Goal: Task Accomplishment & Management: Use online tool/utility

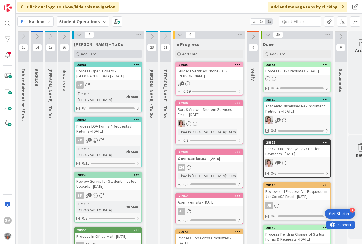
click at [87, 53] on span "Add Card..." at bounding box center [90, 54] width 18 height 5
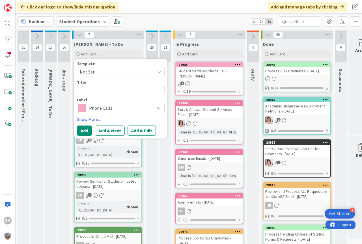
click at [159, 72] on icon at bounding box center [159, 72] width 5 height 5
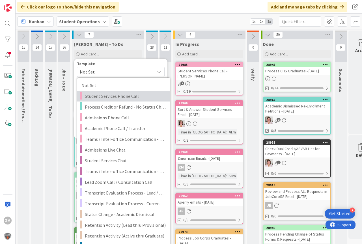
click at [124, 96] on span "Student Services Phone Call" at bounding box center [125, 96] width 81 height 7
type textarea "x"
type textarea "Student Services Phone Call"
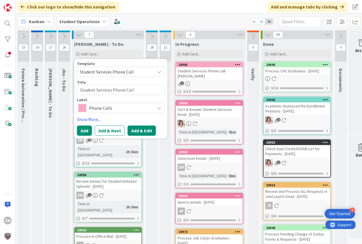
click at [142, 131] on button "Add & Edit" at bounding box center [142, 131] width 28 height 10
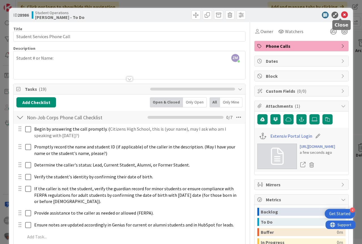
click at [342, 16] on icon at bounding box center [344, 15] width 7 height 7
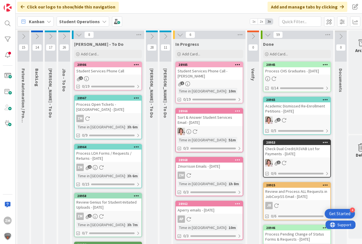
click at [136, 64] on icon at bounding box center [136, 65] width 5 height 4
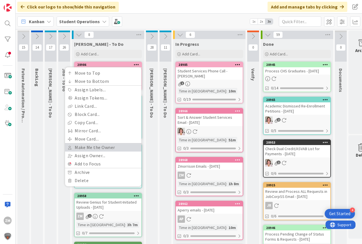
drag, startPoint x: 102, startPoint y: 148, endPoint x: 105, endPoint y: 144, distance: 4.6
click at [102, 148] on link "Make Me the Owner" at bounding box center [103, 147] width 76 height 8
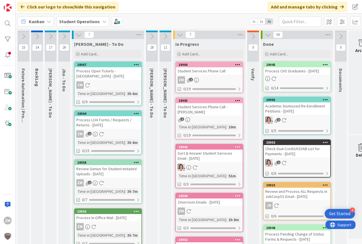
click at [209, 80] on div "ZM 1" at bounding box center [209, 79] width 67 height 7
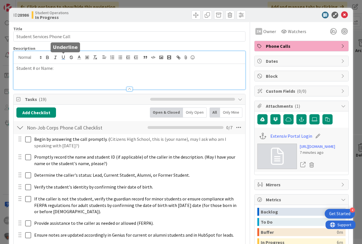
click at [61, 59] on div "Student # or Name:" at bounding box center [130, 70] width 232 height 38
click at [341, 14] on icon at bounding box center [344, 15] width 7 height 7
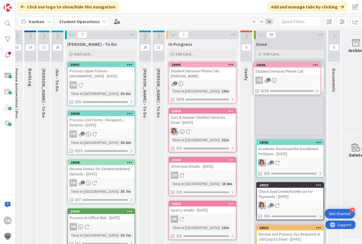
scroll to position [0, 8]
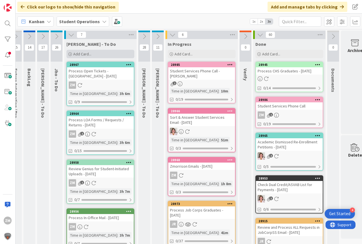
click at [84, 52] on span "Add Card..." at bounding box center [82, 54] width 18 height 5
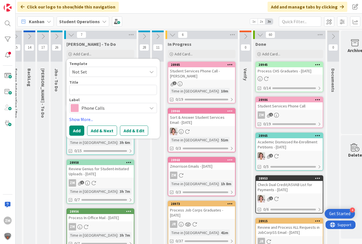
click at [153, 71] on icon at bounding box center [151, 72] width 5 height 5
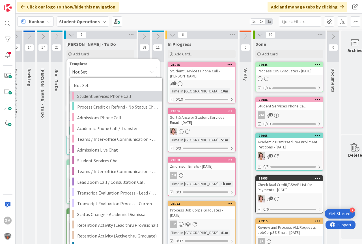
click at [114, 96] on span "Student Services Phone Call" at bounding box center [117, 96] width 81 height 7
type textarea "x"
type textarea "Student Services Phone Call"
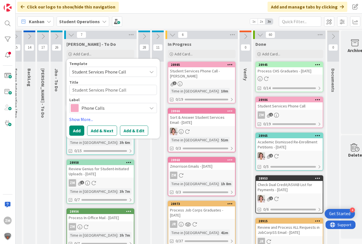
click at [133, 133] on button "Add & Edit" at bounding box center [134, 131] width 28 height 10
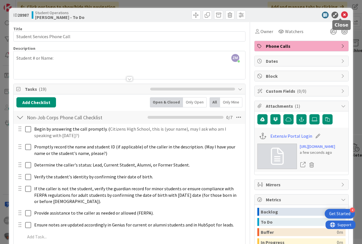
click at [341, 15] on icon at bounding box center [344, 15] width 7 height 7
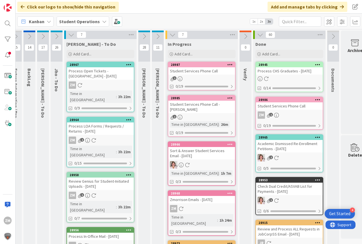
click at [229, 64] on icon at bounding box center [230, 65] width 5 height 4
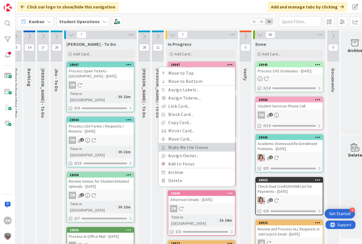
click at [186, 149] on link "Make Me the Owner" at bounding box center [197, 147] width 76 height 8
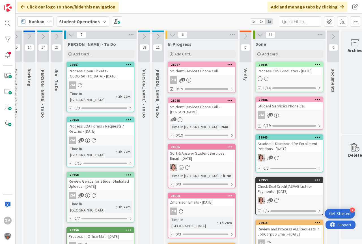
click at [189, 80] on icon at bounding box center [188, 80] width 5 height 5
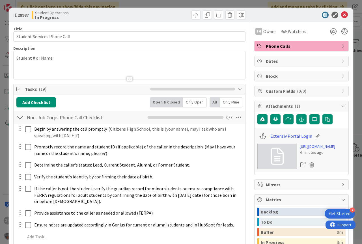
click at [58, 60] on p "Student # or Name:" at bounding box center [129, 58] width 226 height 7
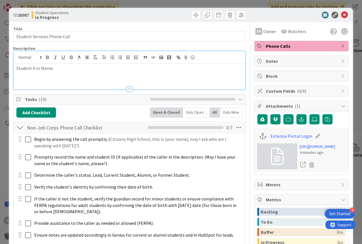
click at [59, 67] on p "Student # or Name:" at bounding box center [129, 68] width 226 height 7
drag, startPoint x: 343, startPoint y: 14, endPoint x: 342, endPoint y: 17, distance: 3.2
click at [343, 13] on icon at bounding box center [344, 15] width 7 height 7
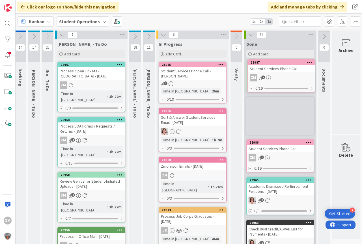
scroll to position [0, 20]
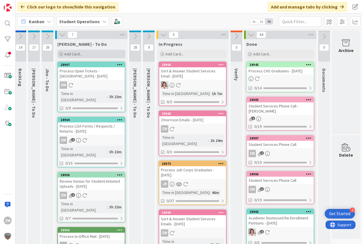
click at [70, 53] on span "Add Card..." at bounding box center [73, 54] width 18 height 5
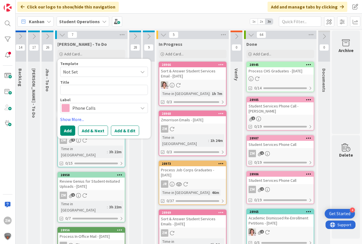
click at [140, 73] on icon at bounding box center [142, 72] width 5 height 5
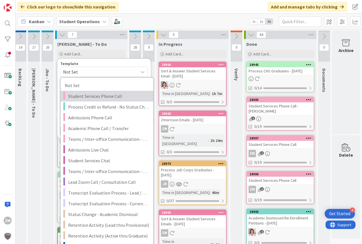
click at [105, 96] on span "Student Services Phone Call" at bounding box center [108, 96] width 81 height 7
type textarea "x"
type textarea "Student Services Phone Call"
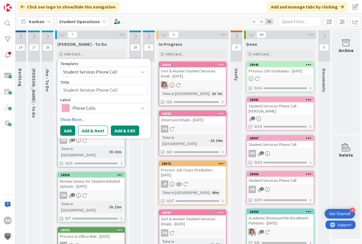
click at [118, 130] on button "Add & Edit" at bounding box center [125, 131] width 28 height 10
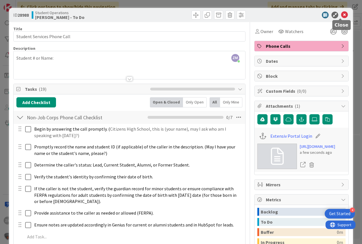
click at [341, 15] on icon at bounding box center [344, 15] width 7 height 7
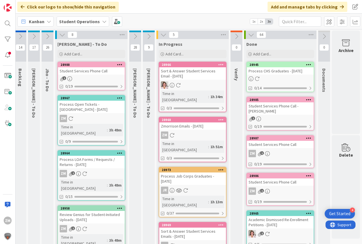
click at [117, 63] on icon at bounding box center [119, 65] width 5 height 4
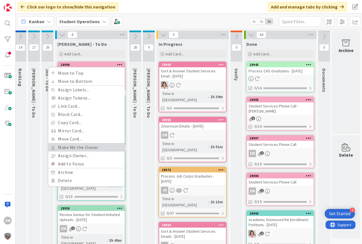
click at [80, 146] on link "Make Me the Owner" at bounding box center [86, 147] width 76 height 8
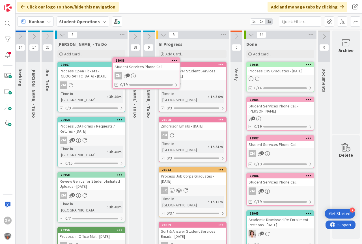
scroll to position [0, 15]
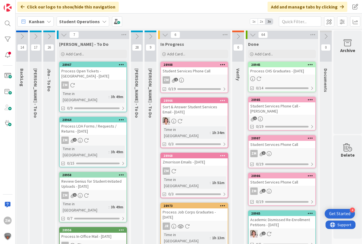
click at [183, 77] on div "ZM 1" at bounding box center [194, 79] width 67 height 7
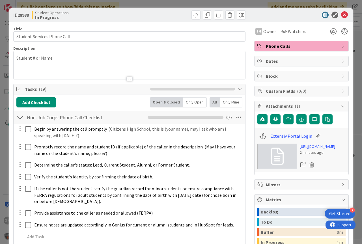
click at [59, 58] on p "Student # or Name:" at bounding box center [129, 58] width 226 height 7
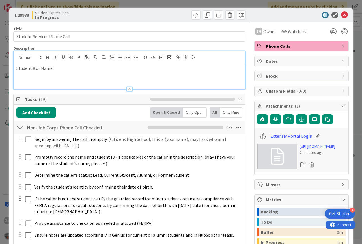
click at [61, 71] on p "Student # or Name:" at bounding box center [129, 68] width 226 height 7
click at [341, 16] on icon at bounding box center [344, 15] width 7 height 7
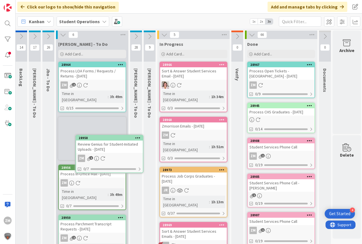
scroll to position [0, 10]
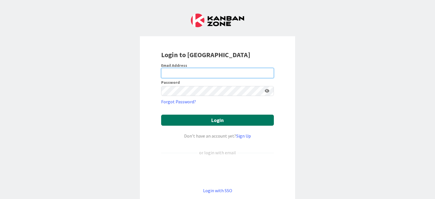
type input "[PERSON_NAME][EMAIL_ADDRESS][PERSON_NAME][DOMAIN_NAME]"
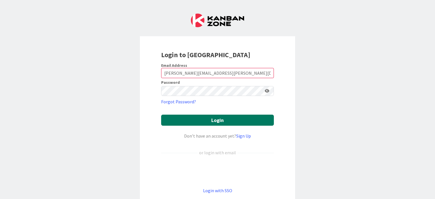
click at [215, 121] on button "Login" at bounding box center [217, 120] width 113 height 11
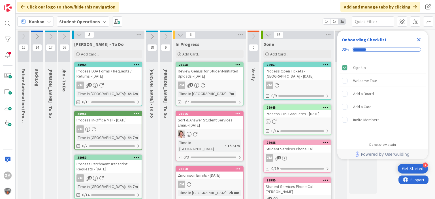
click at [420, 39] on icon "Close Checklist" at bounding box center [418, 39] width 7 height 7
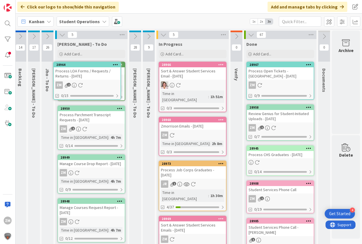
scroll to position [0, 15]
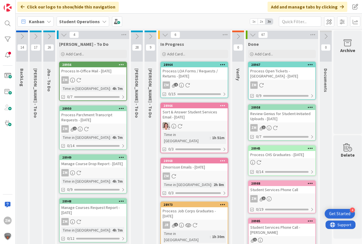
click at [188, 71] on div "Process LOA Forms / Requests / Returns - [DATE]" at bounding box center [194, 73] width 67 height 12
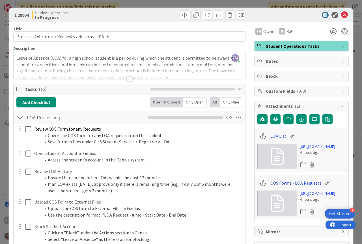
click at [287, 186] on link "COS Forms - LOA Requests" at bounding box center [296, 183] width 51 height 7
click at [274, 137] on link "LOA List" at bounding box center [279, 136] width 16 height 7
click at [341, 15] on icon at bounding box center [344, 15] width 7 height 7
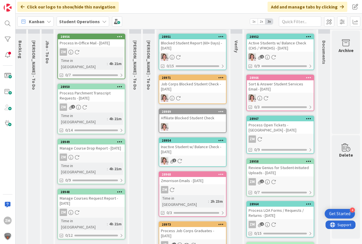
scroll to position [28, 21]
